Goal: Task Accomplishment & Management: Complete application form

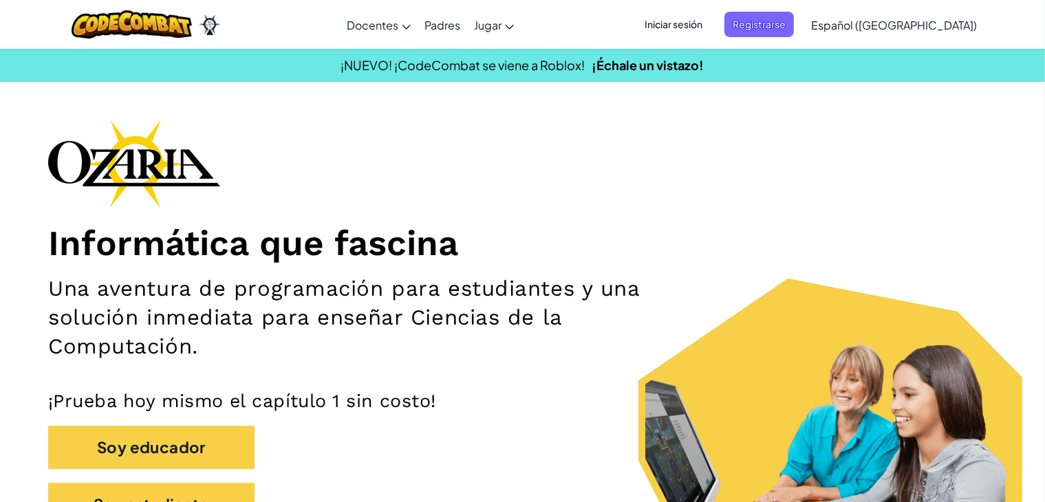
click at [710, 34] on span "Iniciar sesión" at bounding box center [673, 24] width 74 height 25
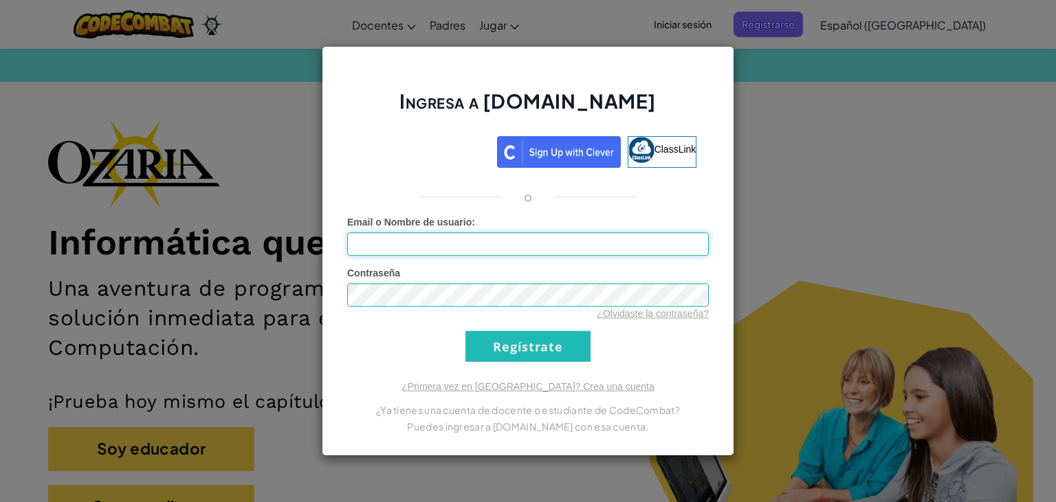
click at [553, 254] on input "Email o Nombre de usuario :" at bounding box center [528, 243] width 362 height 23
type input "[EMAIL_ADDRESS][DOMAIN_NAME]"
click at [497, 235] on input "[EMAIL_ADDRESS][DOMAIN_NAME]" at bounding box center [528, 243] width 362 height 23
drag, startPoint x: 497, startPoint y: 235, endPoint x: 490, endPoint y: 234, distance: 6.9
click at [491, 234] on input "[EMAIL_ADDRESS][DOMAIN_NAME]" at bounding box center [528, 243] width 362 height 23
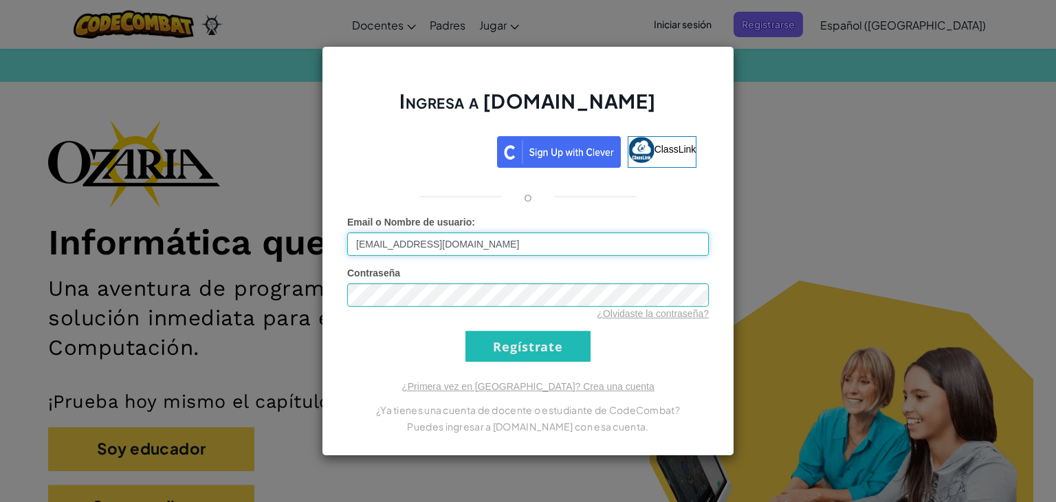
click at [490, 234] on input "[EMAIL_ADDRESS][DOMAIN_NAME]" at bounding box center [528, 243] width 362 height 23
click at [378, 253] on input "arelivargas" at bounding box center [528, 243] width 362 height 23
click at [415, 242] on input "arelivargas" at bounding box center [528, 243] width 362 height 23
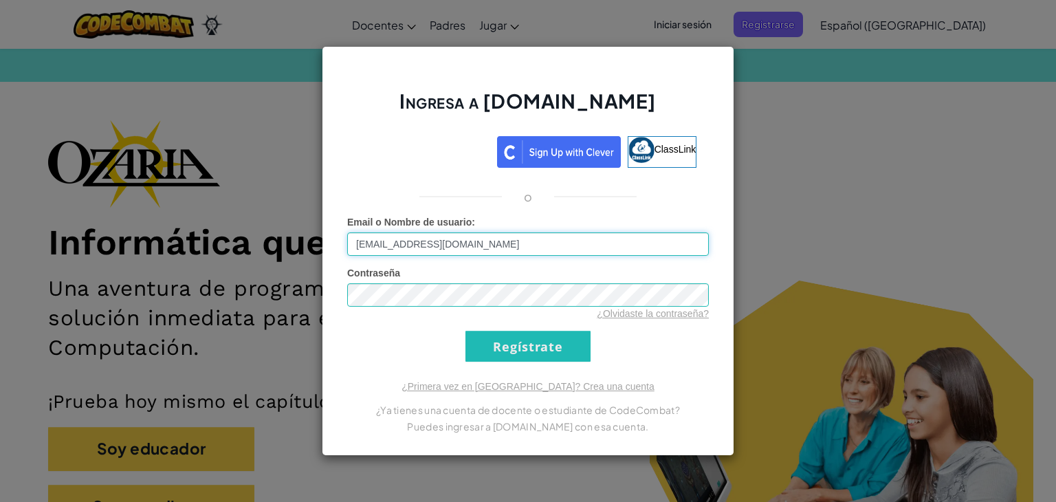
type input "[EMAIL_ADDRESS][DOMAIN_NAME]"
click at [466, 331] on input "Regístrate" at bounding box center [528, 346] width 125 height 31
click at [525, 339] on input "Regístrate" at bounding box center [528, 346] width 125 height 31
